Goal: Task Accomplishment & Management: Use online tool/utility

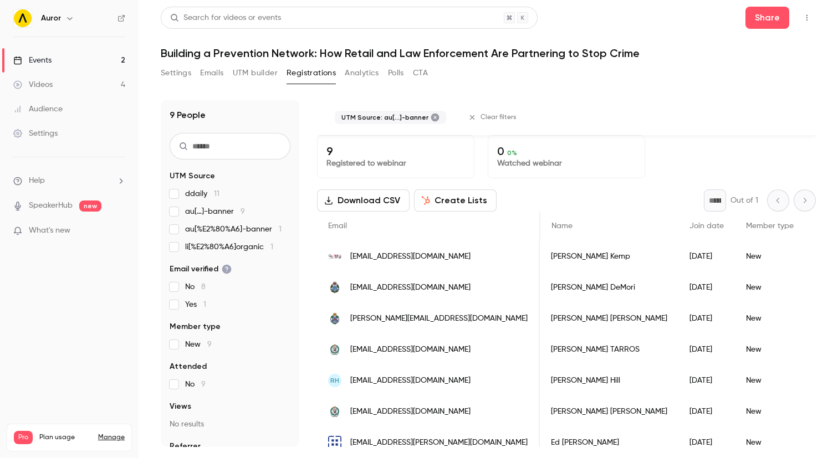
scroll to position [0, 1072]
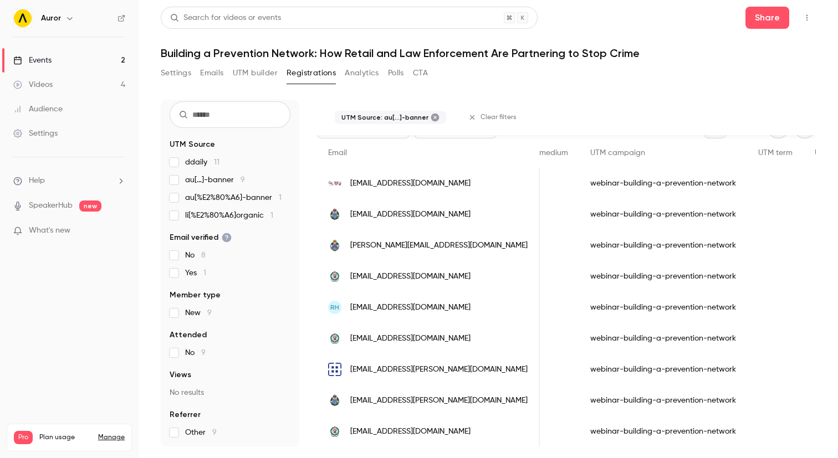
click at [503, 95] on div "9 People UTM Source ddaily 11 au[…]-banner 9 au[%E2%80%A6]-banner 1 li[%E2%80%A…" at bounding box center [488, 266] width 655 height 361
click at [311, 75] on button "Registrations" at bounding box center [311, 73] width 49 height 18
click at [431, 117] on icon at bounding box center [435, 118] width 8 height 8
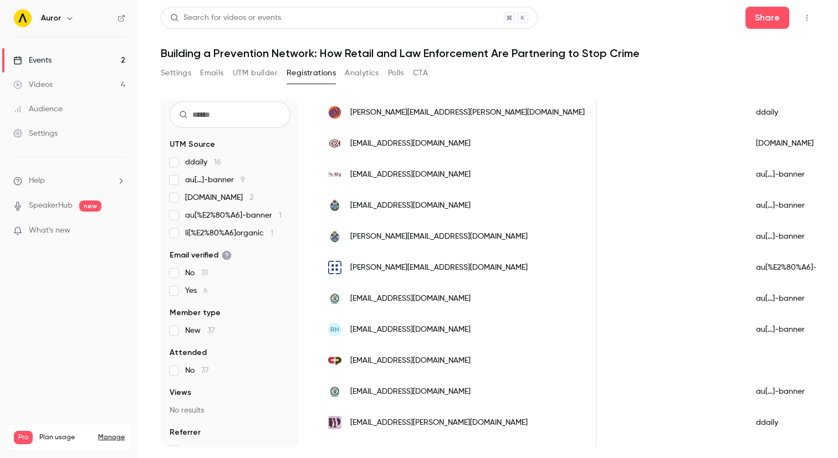
scroll to position [0, 0]
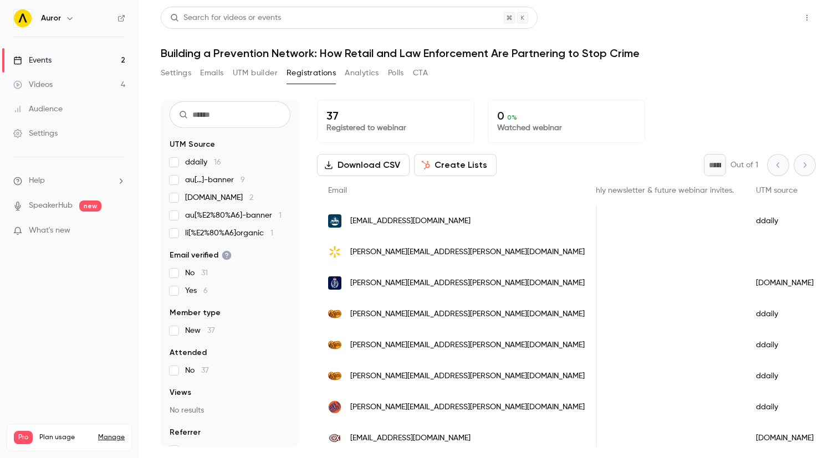
click at [759, 16] on button "Share" at bounding box center [767, 18] width 44 height 22
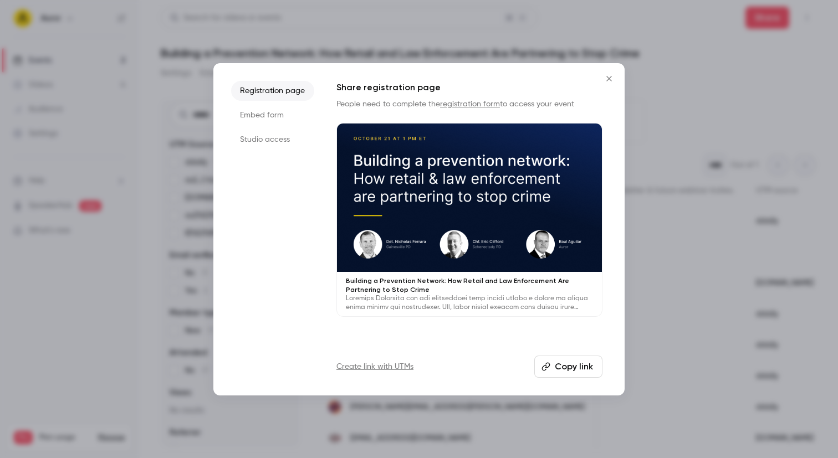
click at [551, 372] on button "Copy link" at bounding box center [568, 367] width 68 height 22
drag, startPoint x: 609, startPoint y: 75, endPoint x: 454, endPoint y: 90, distance: 154.9
click at [605, 74] on icon "Close" at bounding box center [608, 78] width 13 height 9
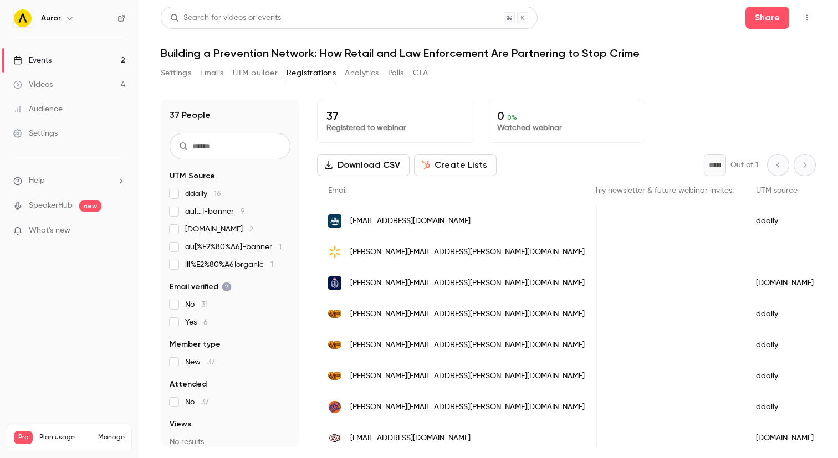
click at [183, 71] on button "Settings" at bounding box center [176, 73] width 30 height 18
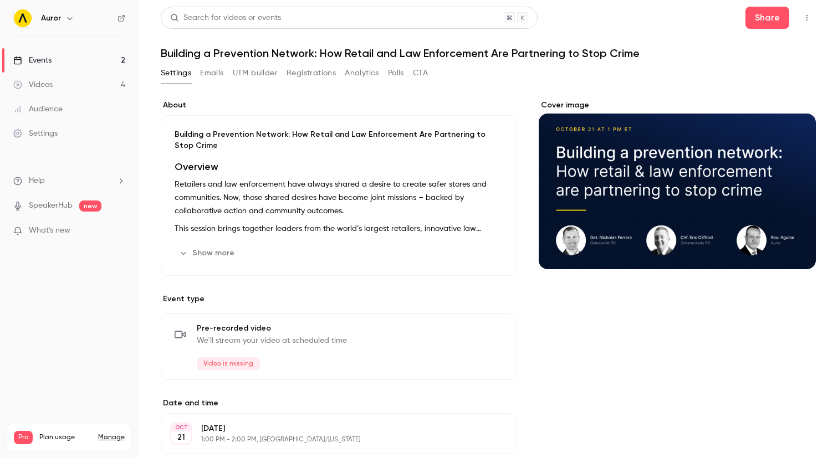
click at [260, 74] on button "UTM builder" at bounding box center [255, 73] width 45 height 18
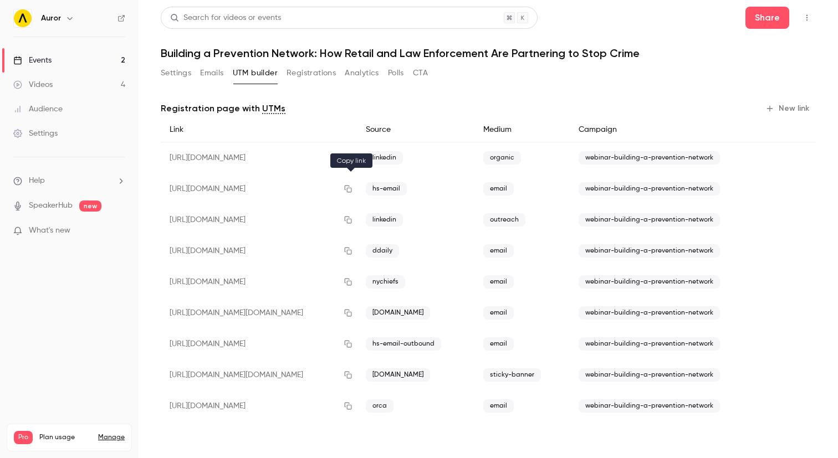
click at [351, 186] on icon "button" at bounding box center [348, 189] width 7 height 7
